Goal: Information Seeking & Learning: Check status

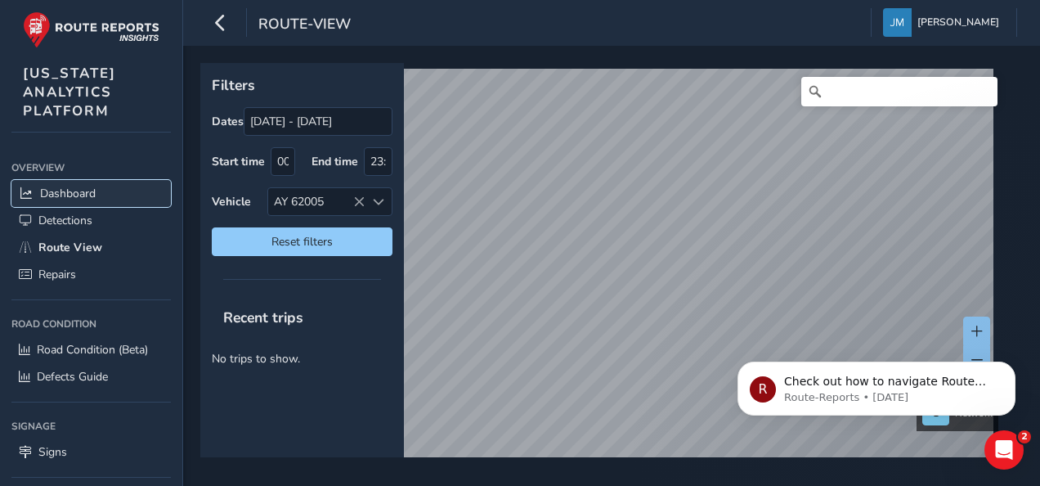
click at [80, 196] on span "Dashboard" at bounding box center [68, 194] width 56 height 16
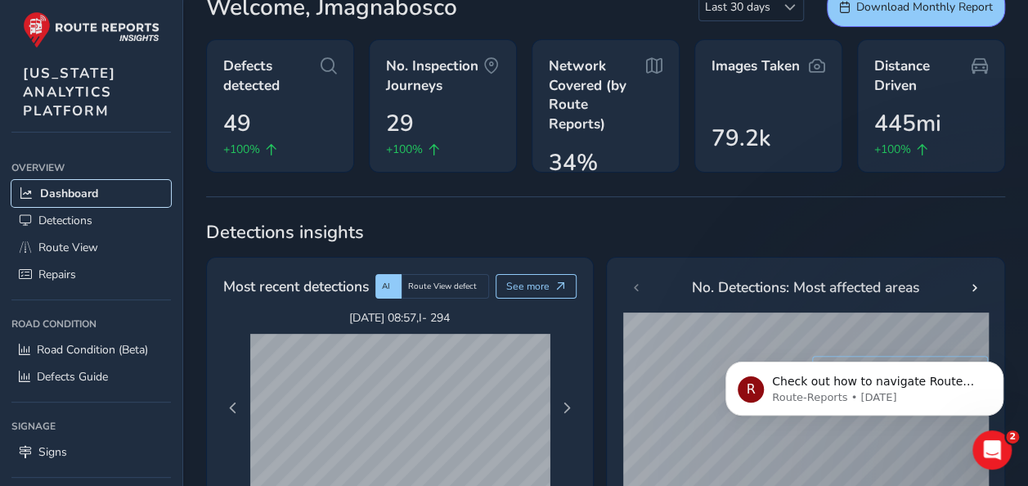
scroll to position [164, 0]
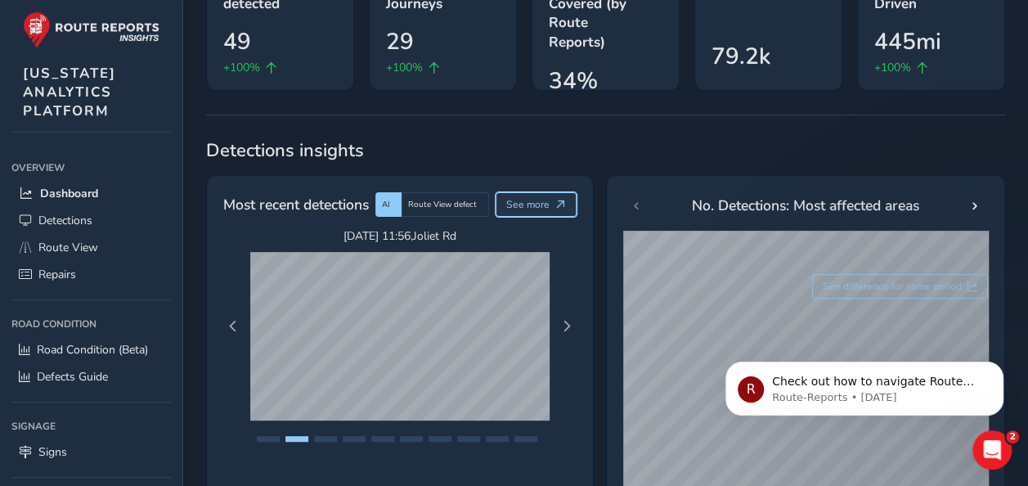
click at [525, 198] on span "See more" at bounding box center [527, 204] width 43 height 13
click at [565, 325] on span "Next Page" at bounding box center [566, 326] width 11 height 11
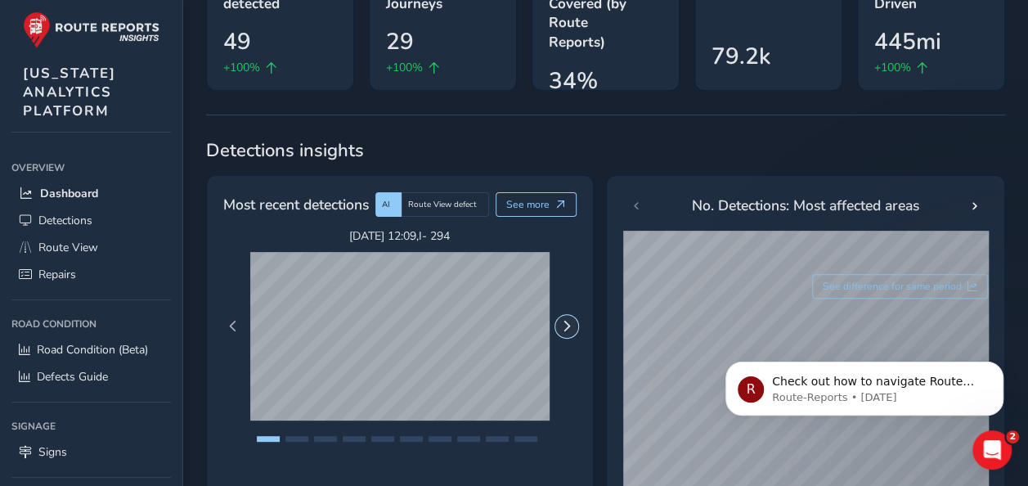
click at [565, 325] on span "Next Page" at bounding box center [566, 326] width 11 height 11
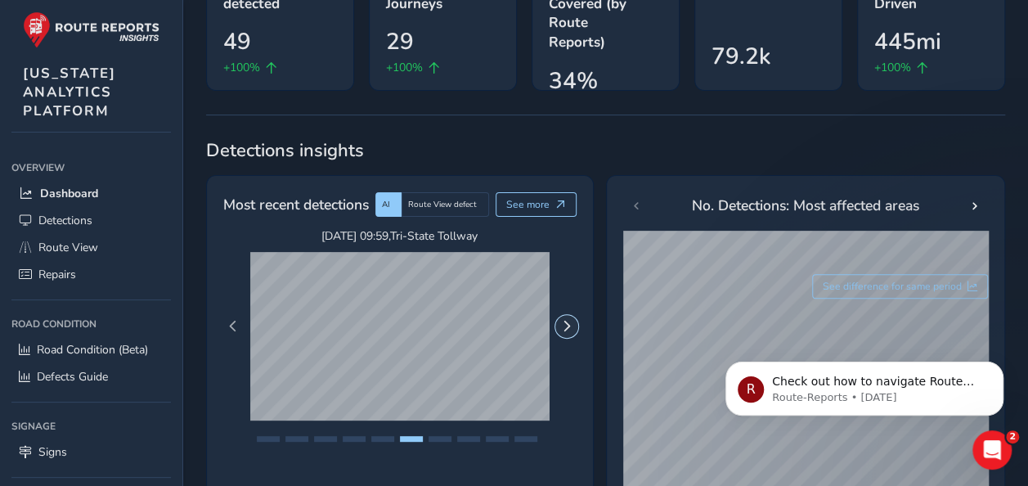
click at [558, 328] on button "Next Page" at bounding box center [566, 326] width 23 height 23
click at [569, 327] on span "Next Page" at bounding box center [566, 326] width 11 height 11
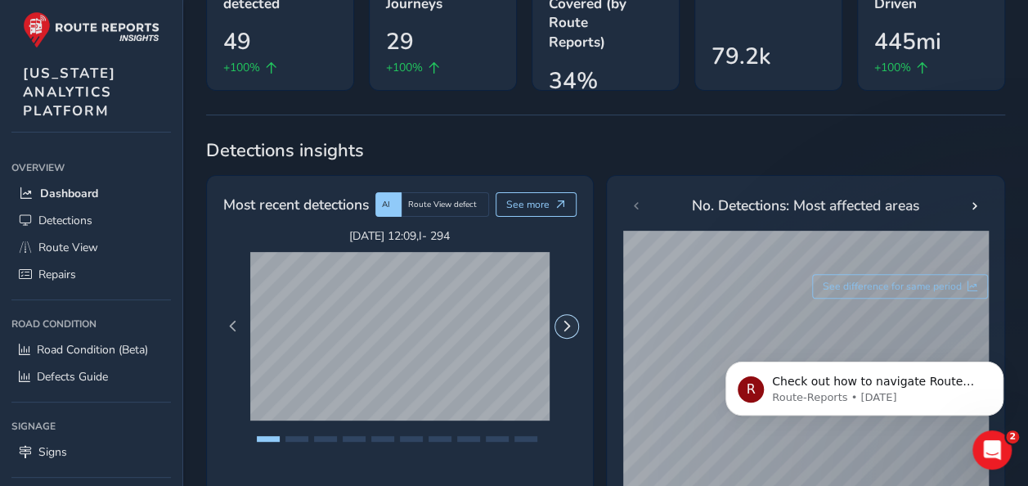
click at [569, 327] on span "Next Page" at bounding box center [566, 326] width 11 height 11
click at [559, 326] on button "Next Page" at bounding box center [566, 326] width 23 height 23
click at [234, 332] on button "Previous Page" at bounding box center [233, 326] width 23 height 23
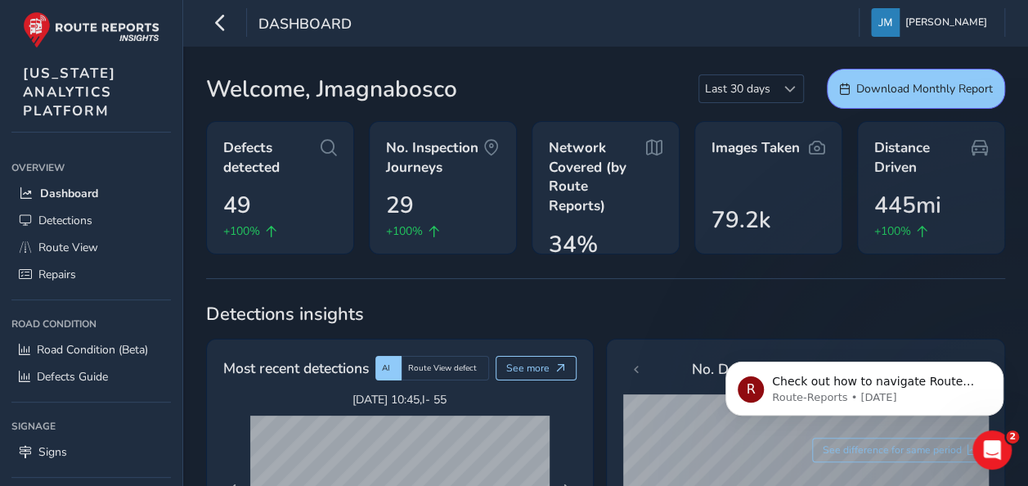
scroll to position [0, 0]
click at [222, 25] on icon "button" at bounding box center [220, 22] width 17 height 29
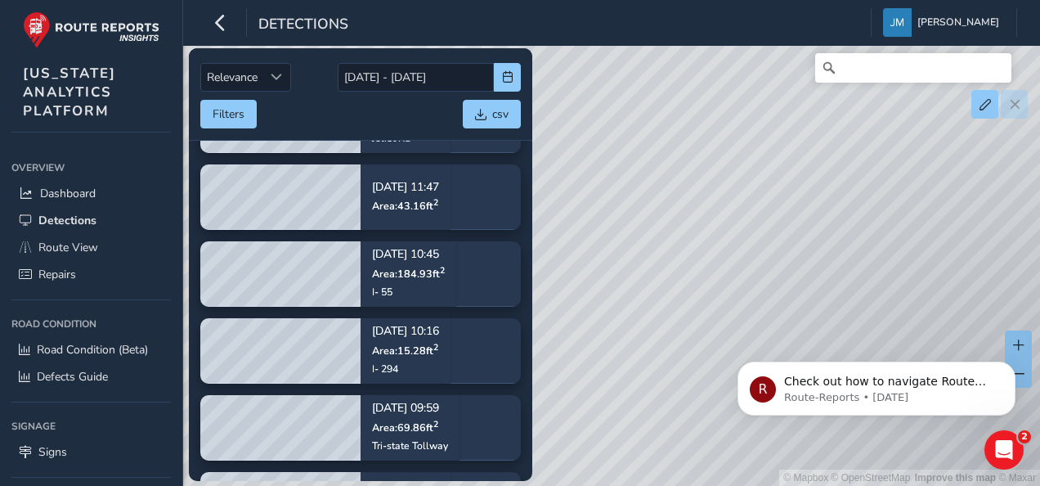
scroll to position [899, 0]
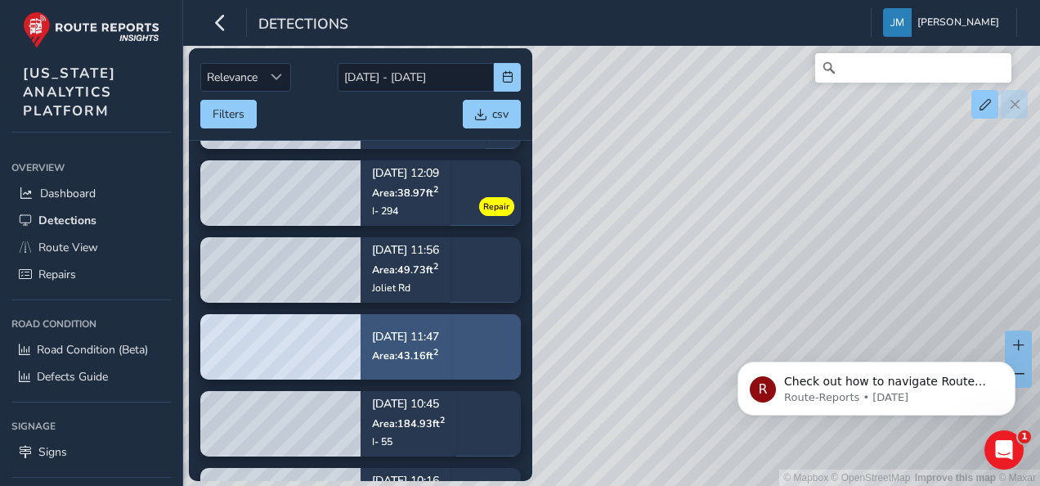
click at [422, 357] on span "Area: 43.16 ft 2" at bounding box center [405, 355] width 66 height 14
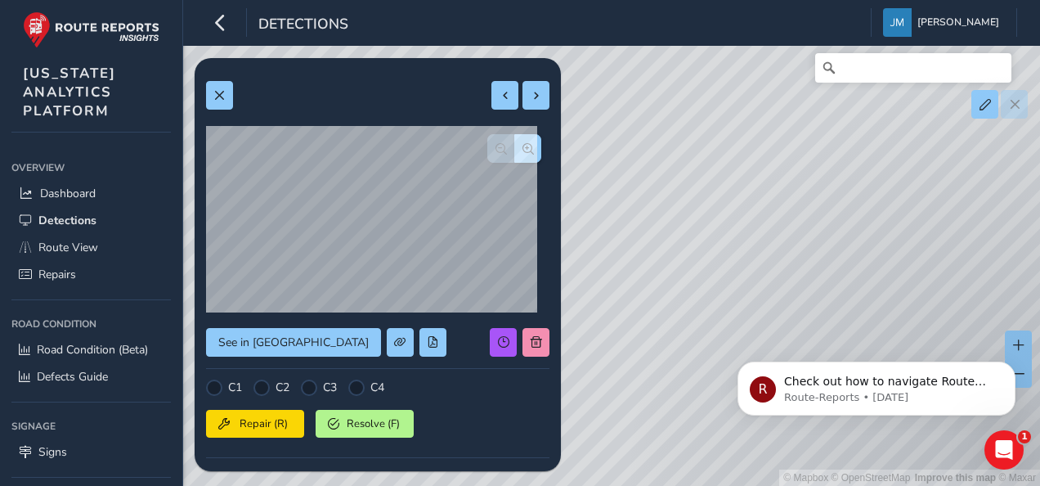
drag, startPoint x: 298, startPoint y: 375, endPoint x: 473, endPoint y: 397, distance: 177.2
click at [479, 399] on div "C1 C2 C3 C4 Repair (R) Resolve (F)" at bounding box center [377, 423] width 343 height 89
click at [231, 92] on button at bounding box center [219, 95] width 27 height 29
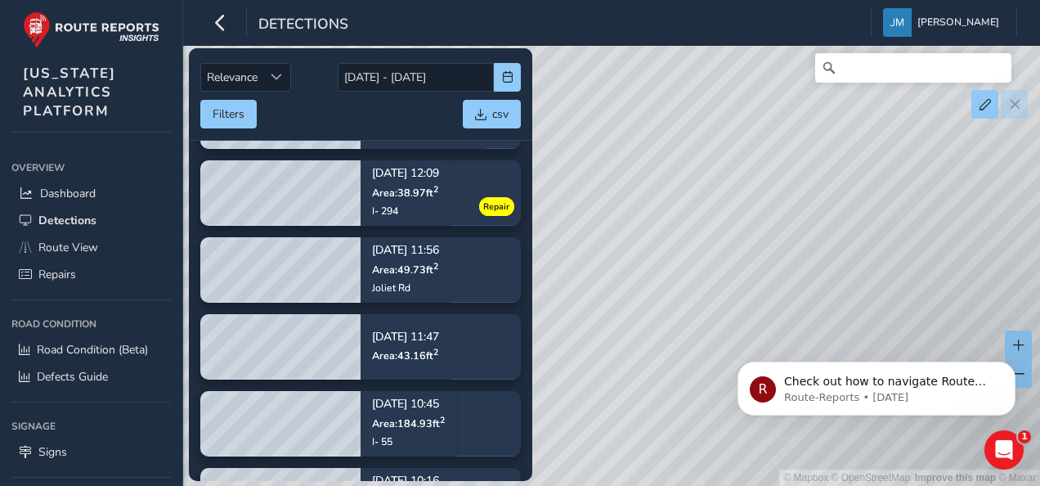
click at [587, 243] on div "© Mapbox © OpenStreetMap Improve this map © Maxar" at bounding box center [520, 243] width 1040 height 486
click at [222, 23] on icon "button" at bounding box center [220, 22] width 17 height 29
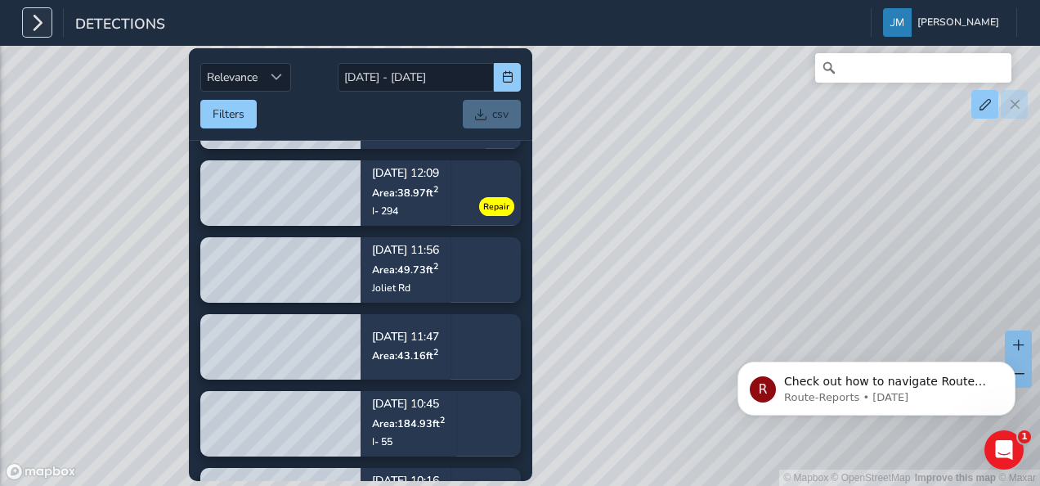
click at [26, 20] on button "button" at bounding box center [37, 22] width 29 height 29
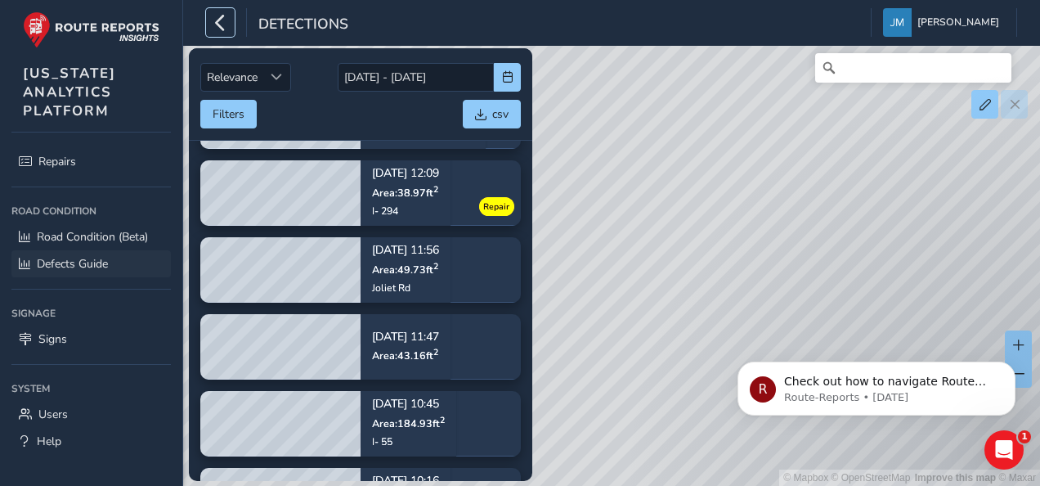
scroll to position [118, 0]
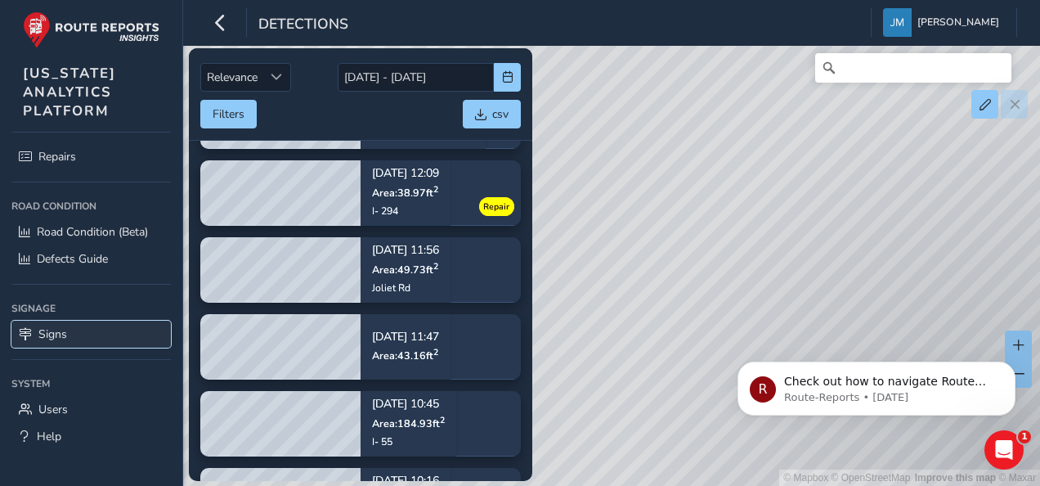
click at [66, 331] on span "Signs" at bounding box center [52, 334] width 29 height 16
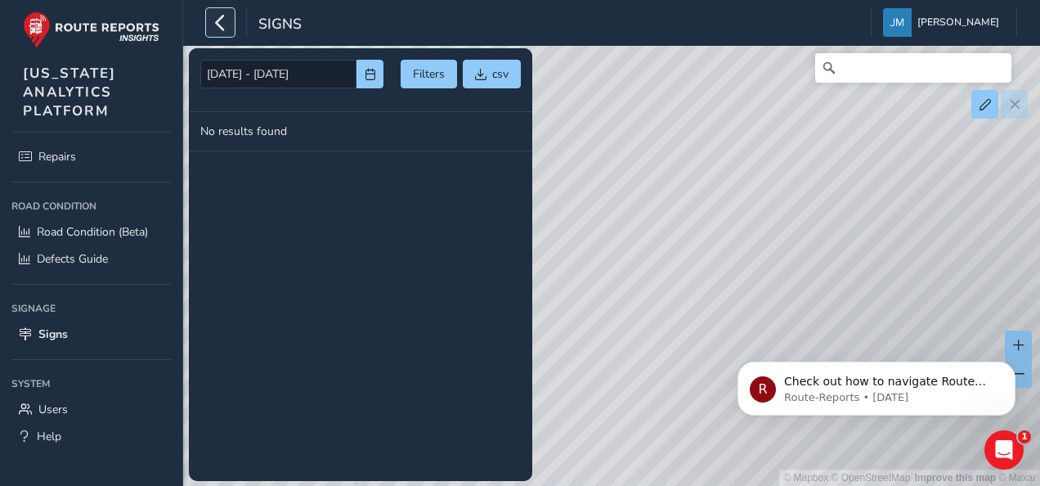
click at [221, 25] on icon "button" at bounding box center [220, 22] width 17 height 29
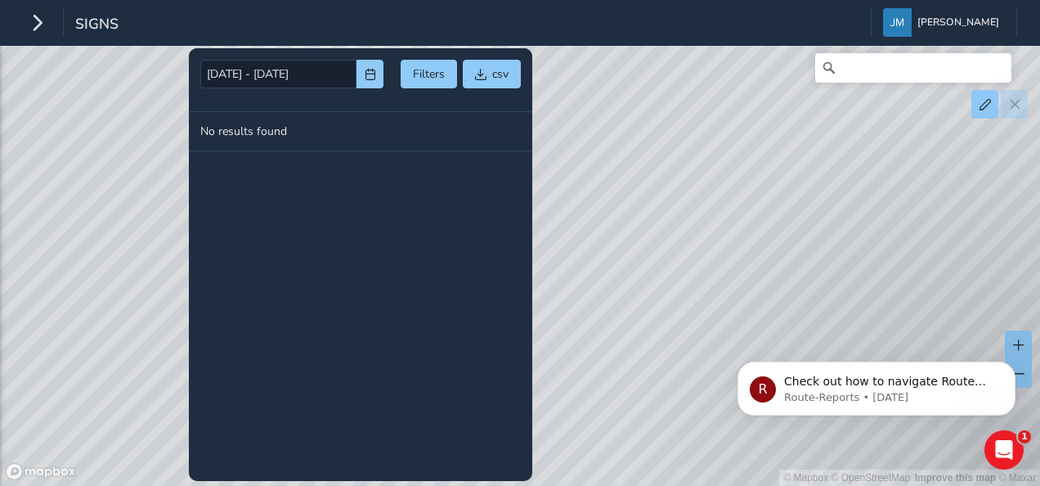
click at [632, 330] on div "© Mapbox © OpenStreetMap Improve this map © Maxar" at bounding box center [520, 243] width 1040 height 486
